Goal: Transaction & Acquisition: Purchase product/service

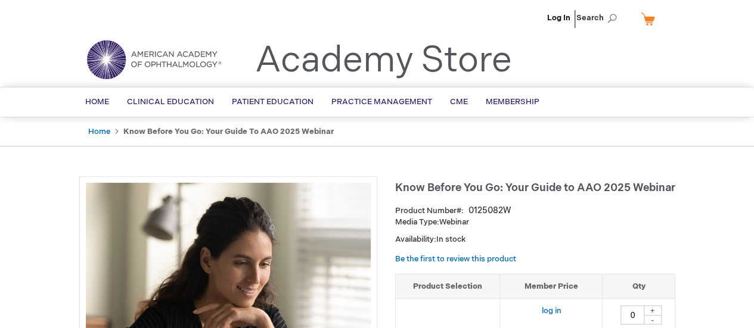
click at [657, 308] on div "+" at bounding box center [653, 311] width 18 height 10
type input "1"
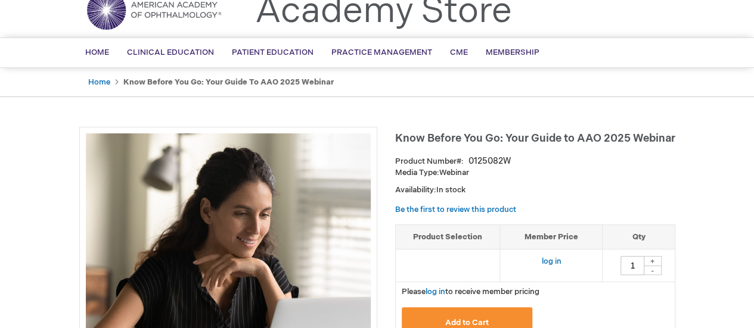
scroll to position [298, 0]
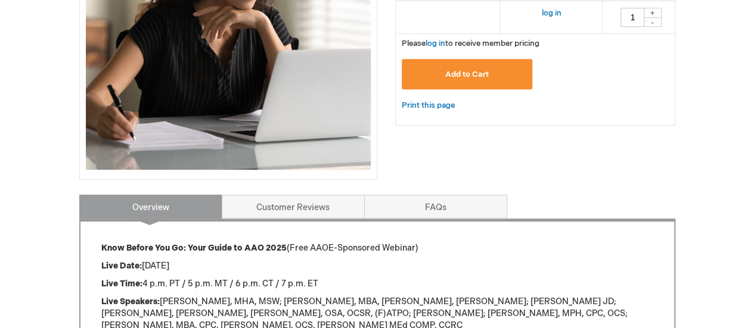
click at [485, 66] on button "Add to Cart" at bounding box center [467, 74] width 131 height 30
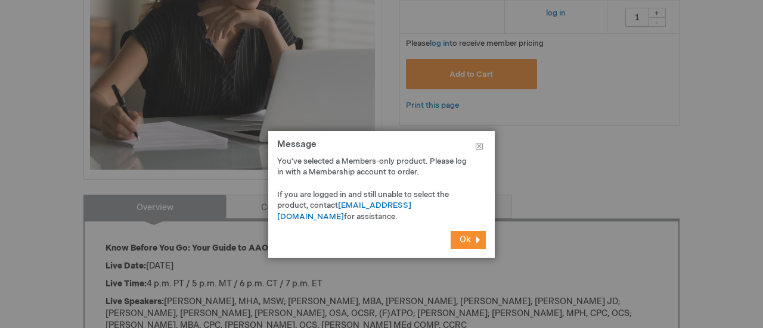
click at [468, 241] on span "Ok" at bounding box center [465, 240] width 11 height 10
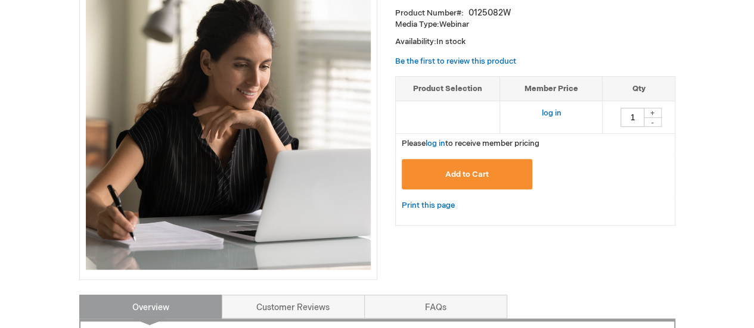
scroll to position [179, 0]
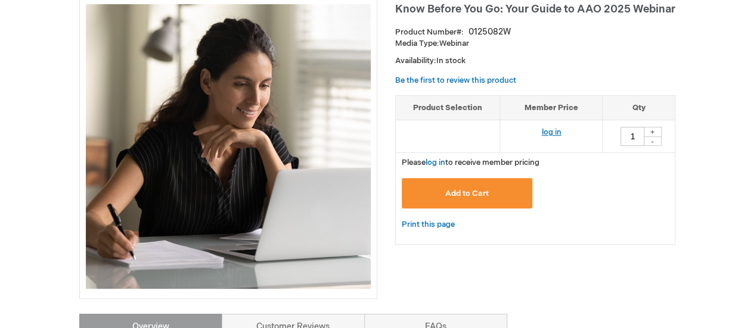
click at [550, 132] on link "log in" at bounding box center [551, 133] width 20 height 10
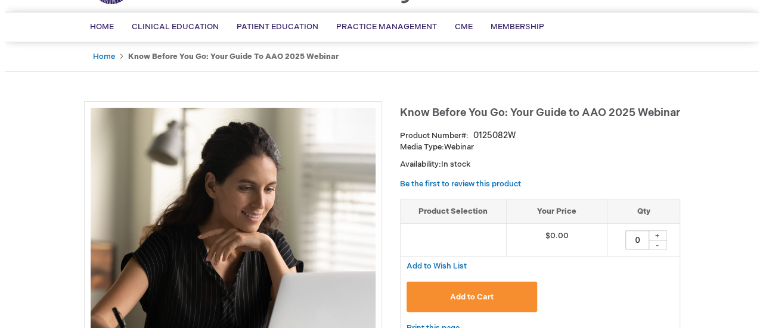
scroll to position [179, 0]
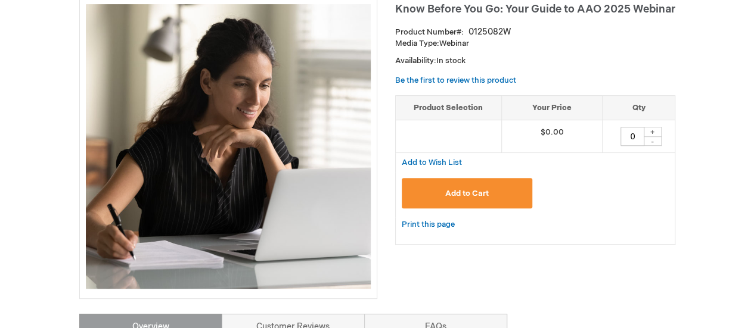
click at [655, 127] on div "+" at bounding box center [653, 132] width 18 height 10
type input "1"
click at [484, 194] on span "Add to Cart" at bounding box center [467, 194] width 44 height 10
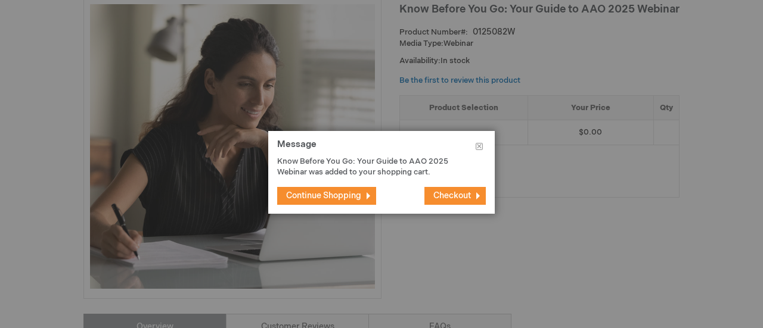
click at [446, 198] on span "Checkout" at bounding box center [452, 196] width 38 height 10
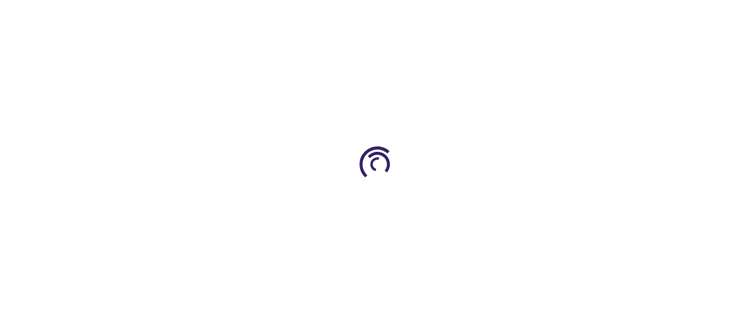
select select "US"
select select "47"
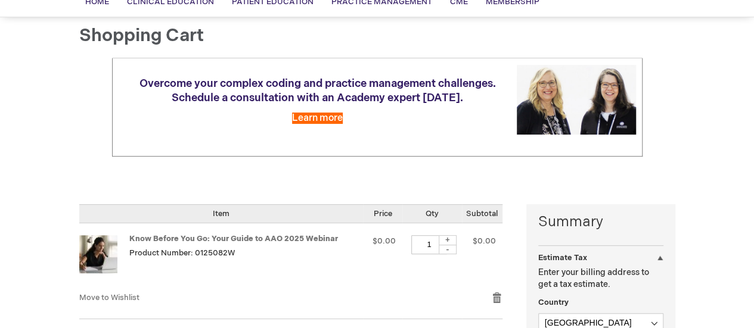
scroll to position [119, 0]
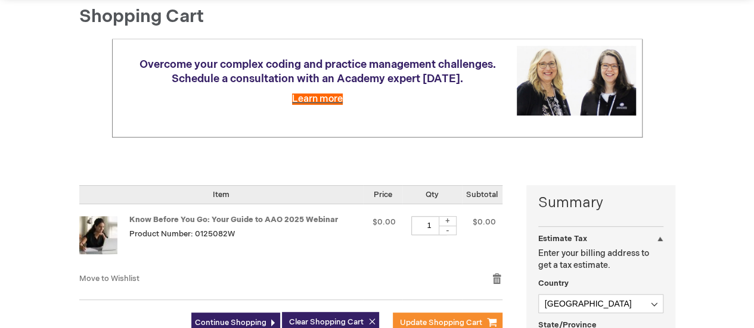
click at [314, 99] on span "Learn more" at bounding box center [317, 99] width 51 height 11
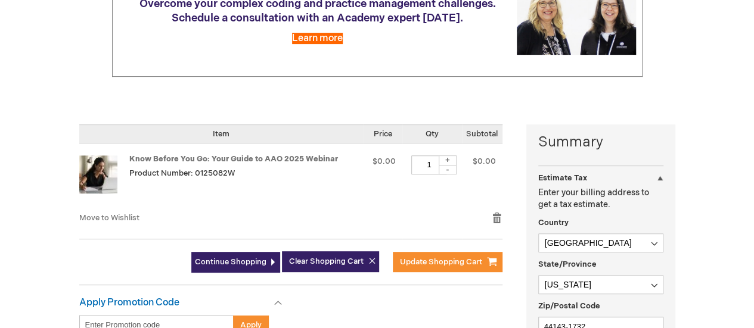
scroll to position [238, 0]
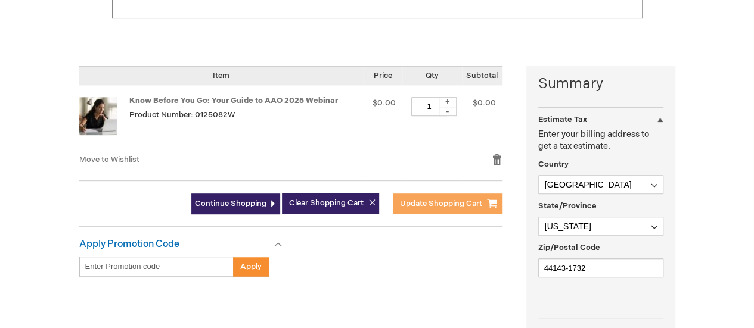
click at [449, 201] on span "Update Shopping Cart" at bounding box center [441, 204] width 82 height 10
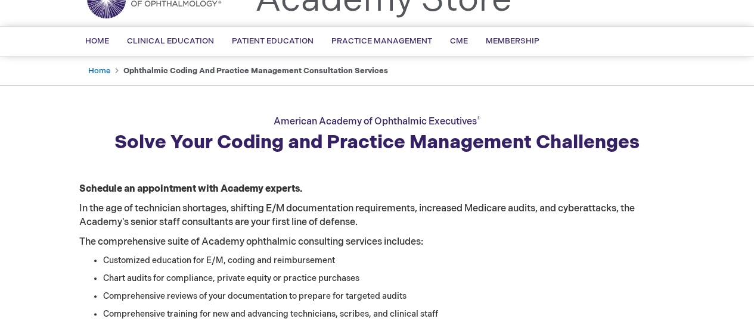
scroll to position [60, 0]
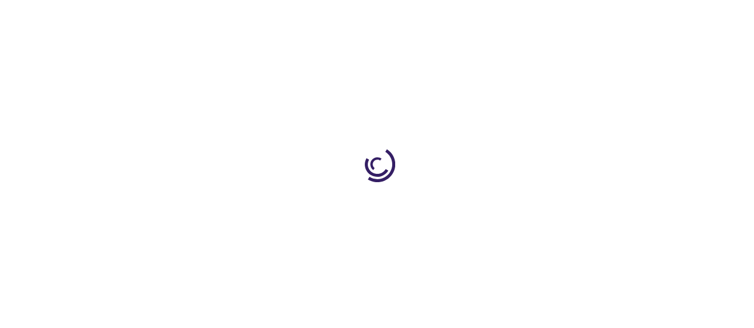
select select "US"
select select "47"
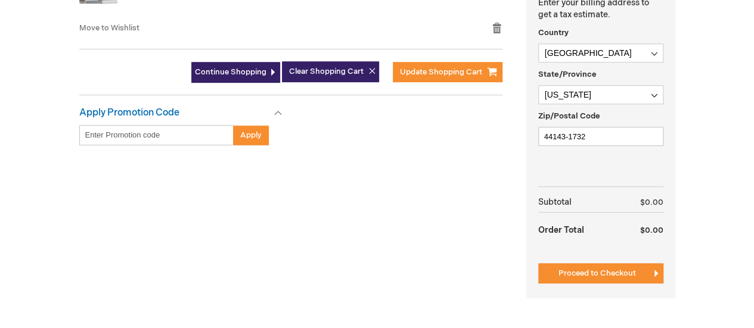
scroll to position [477, 0]
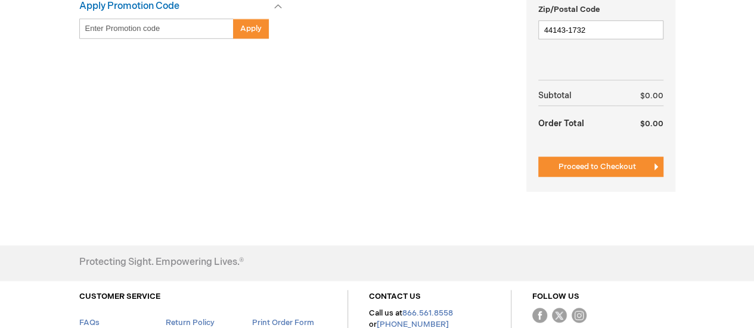
click at [594, 154] on div "Summary Estimate Tax Estimate Tax Enter your billing address to get a tax estim…" at bounding box center [600, 10] width 149 height 364
click at [594, 160] on button "Proceed to Checkout" at bounding box center [600, 167] width 125 height 20
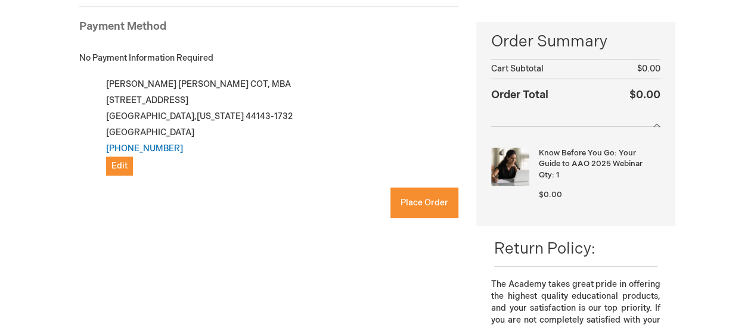
scroll to position [179, 0]
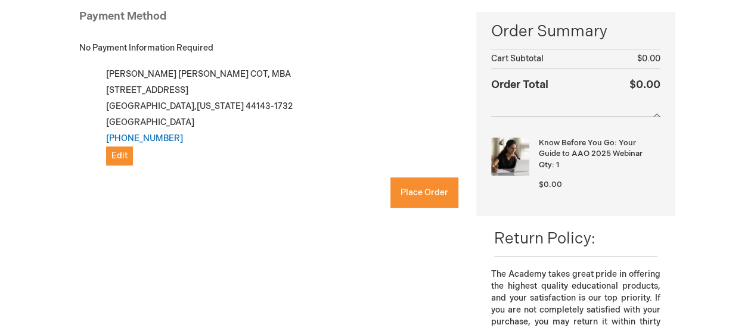
checkbox input "true"
click at [429, 188] on span "Place Order" at bounding box center [425, 193] width 48 height 10
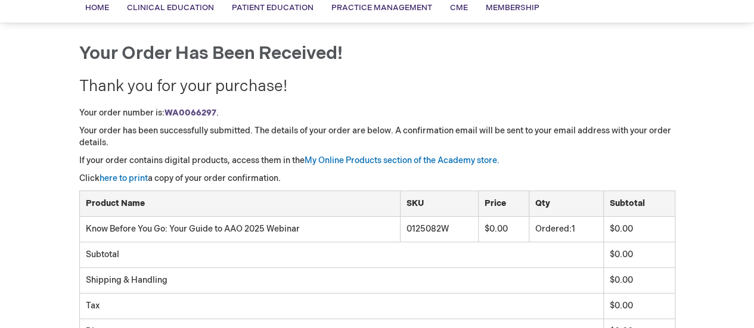
scroll to position [60, 0]
